Goal: Navigation & Orientation: Go to known website

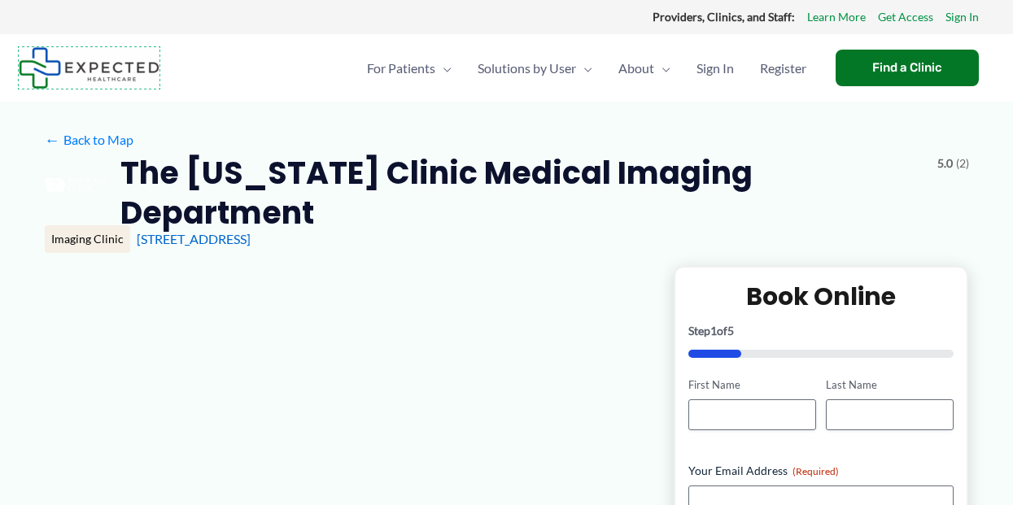
click at [89, 68] on img at bounding box center [89, 67] width 141 height 41
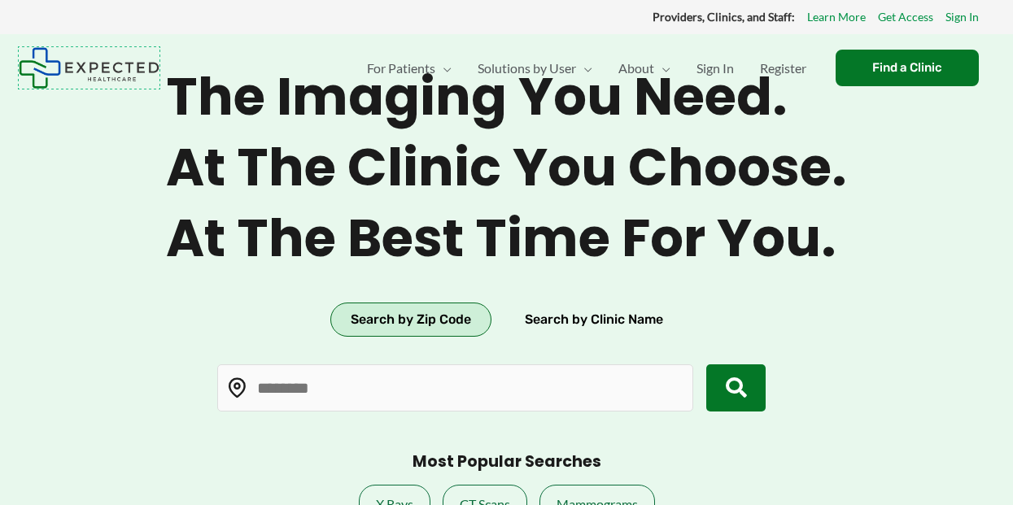
click at [89, 68] on img at bounding box center [89, 67] width 141 height 41
